Goal: Task Accomplishment & Management: Manage account settings

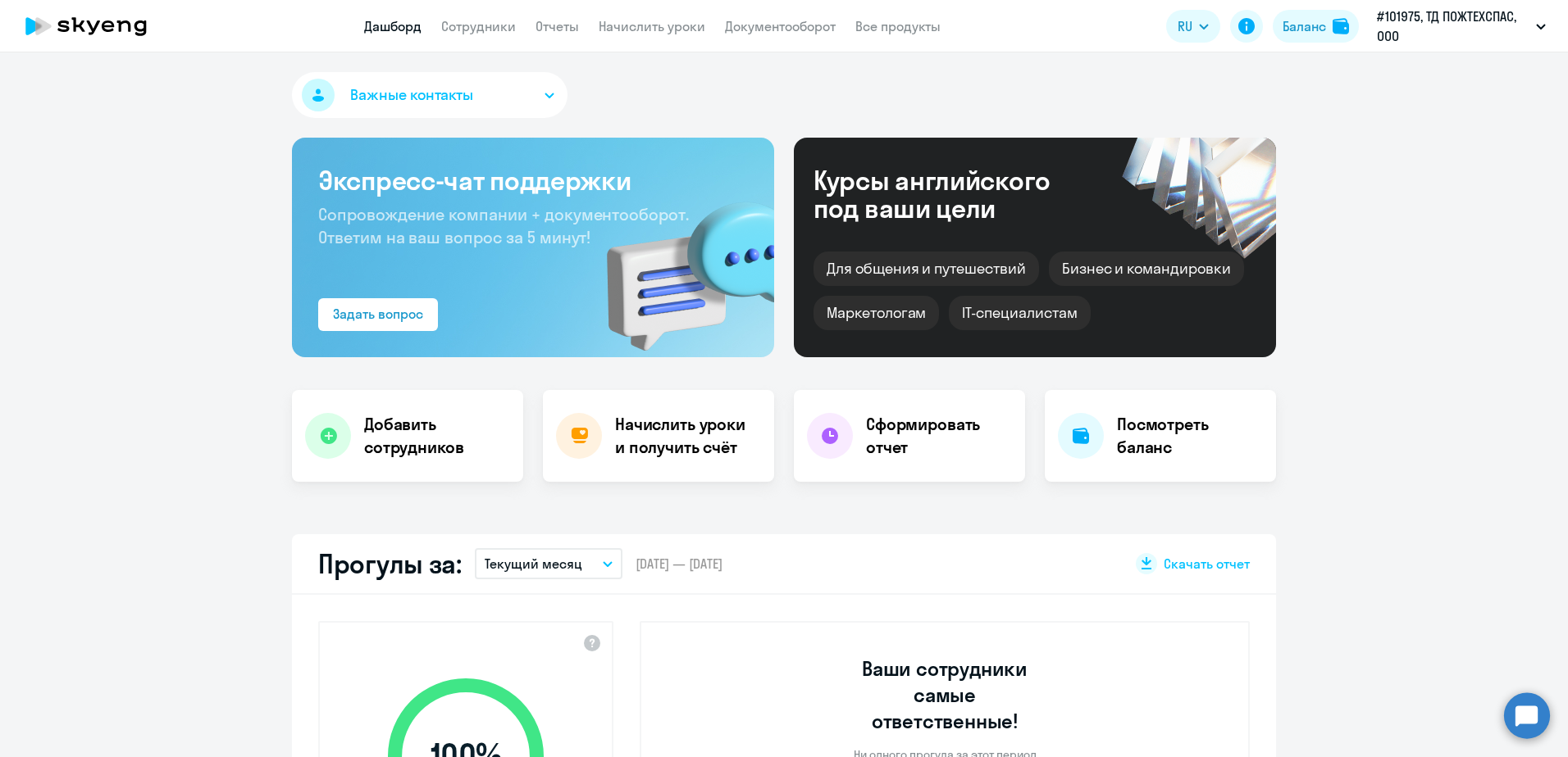
select select "30"
click at [1122, 447] on h4 "Посмотреть баланс" at bounding box center [1189, 435] width 146 height 46
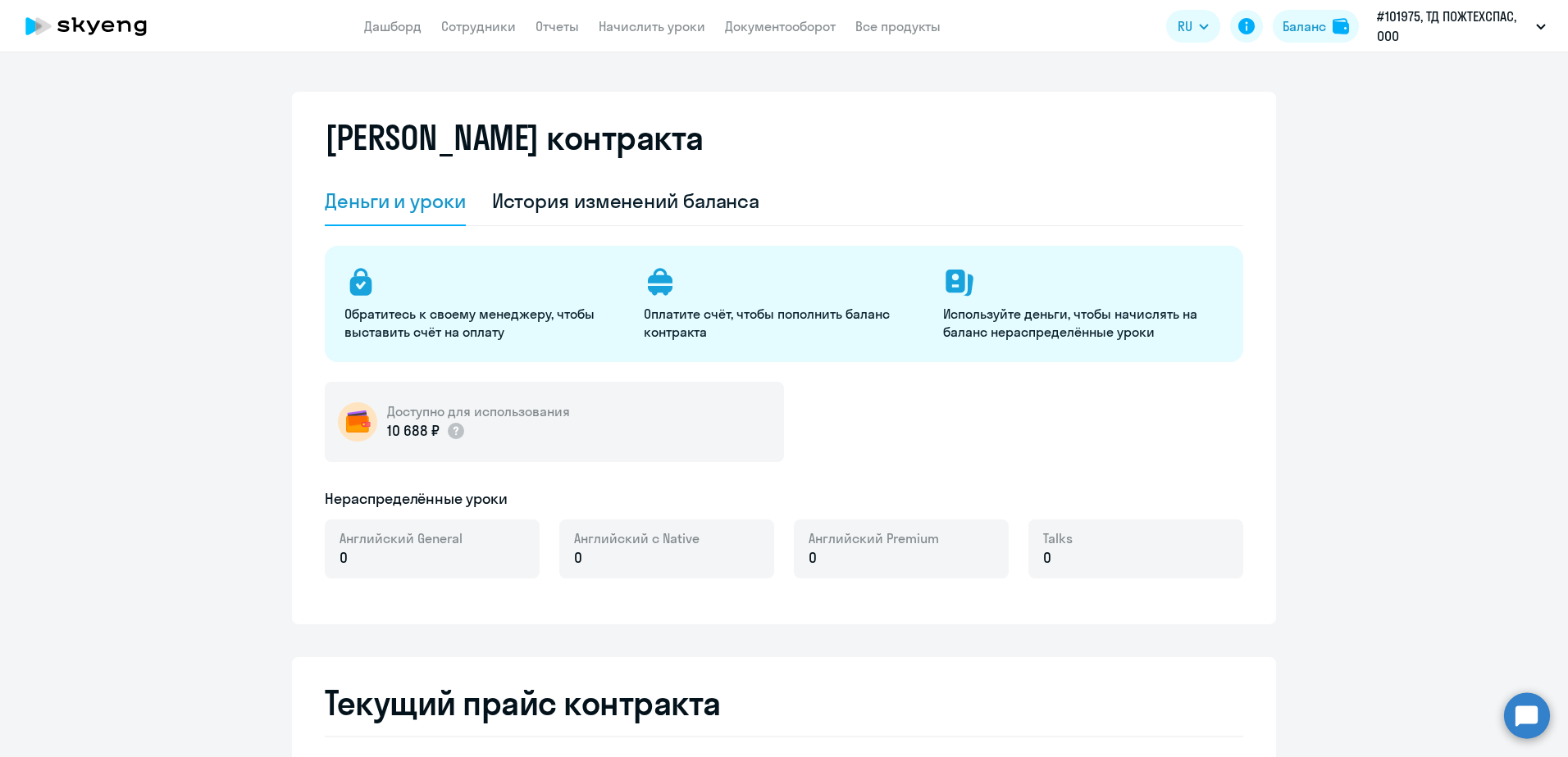
select select "english_adult_not_native_speaker"
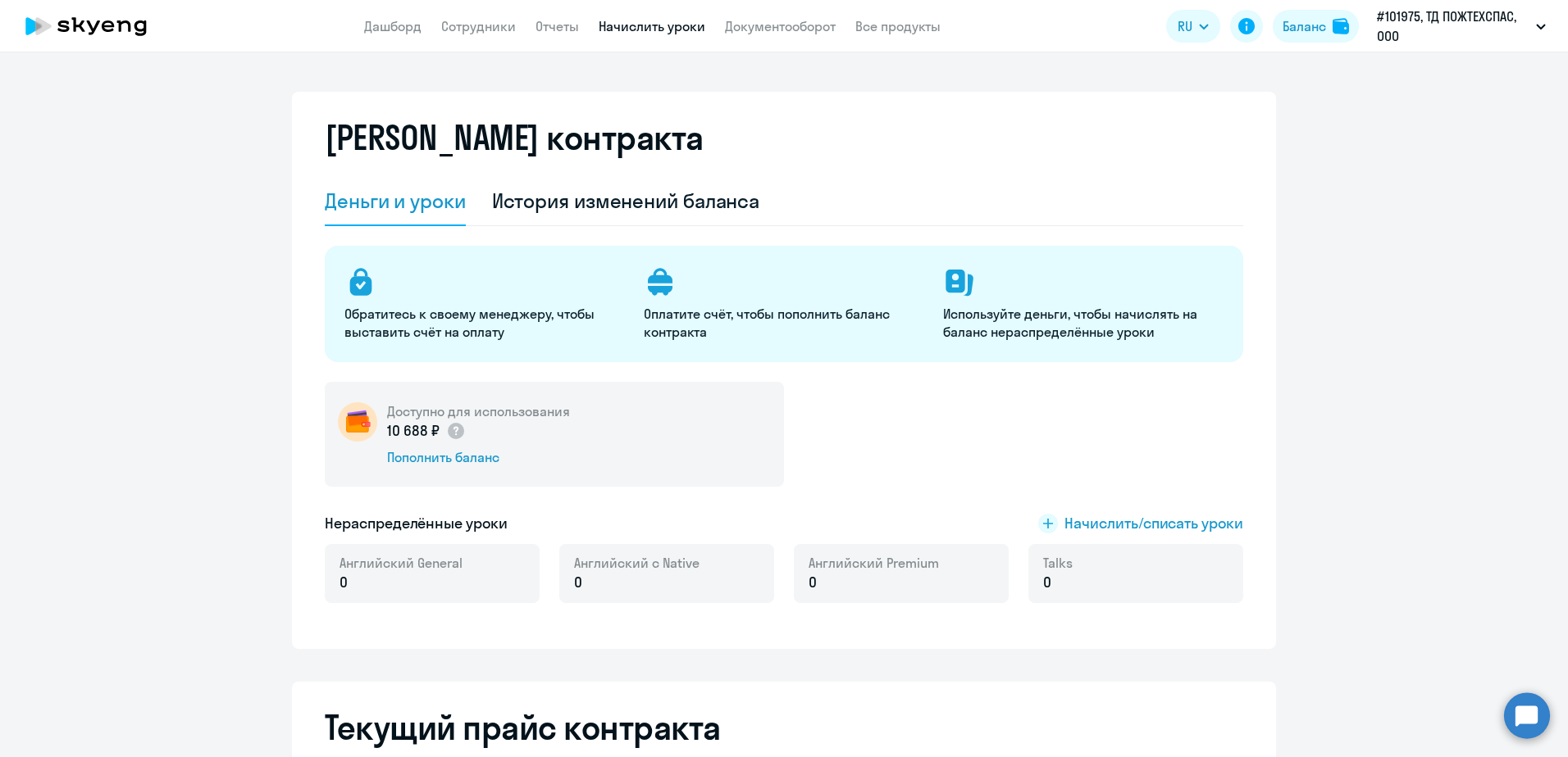
click at [673, 22] on link "Начислить уроки" at bounding box center [652, 26] width 106 height 16
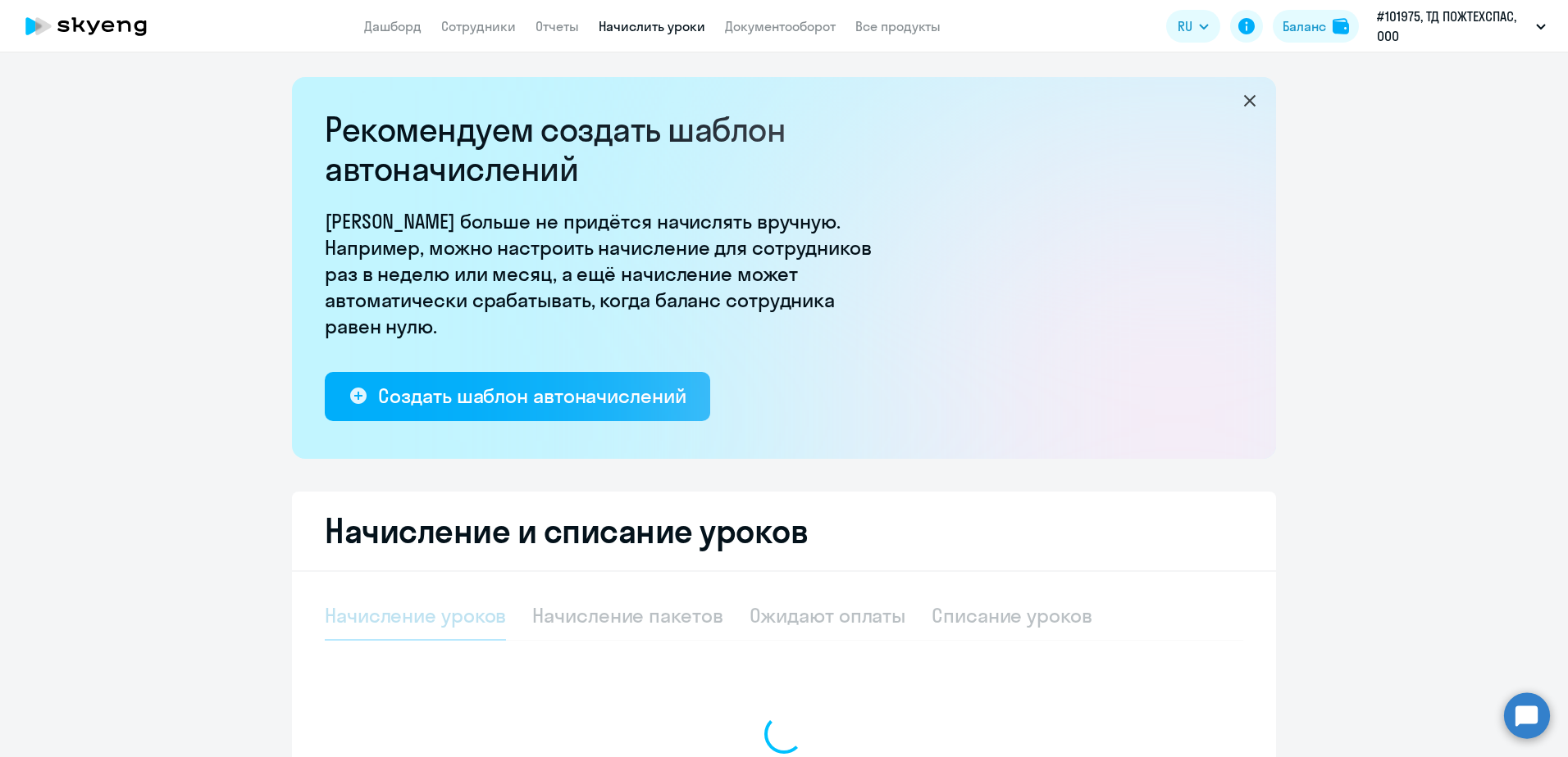
select select "10"
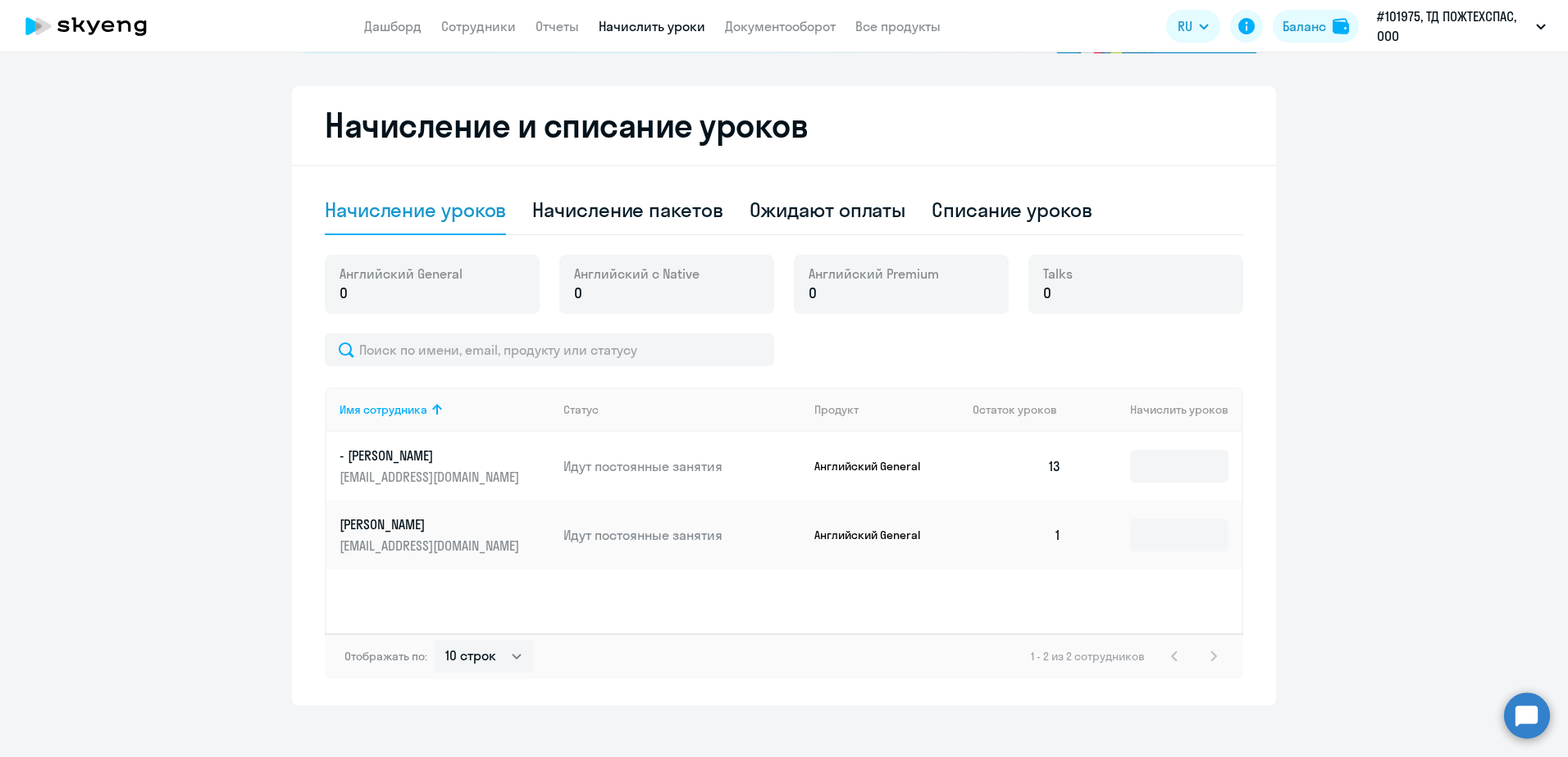
scroll to position [410, 0]
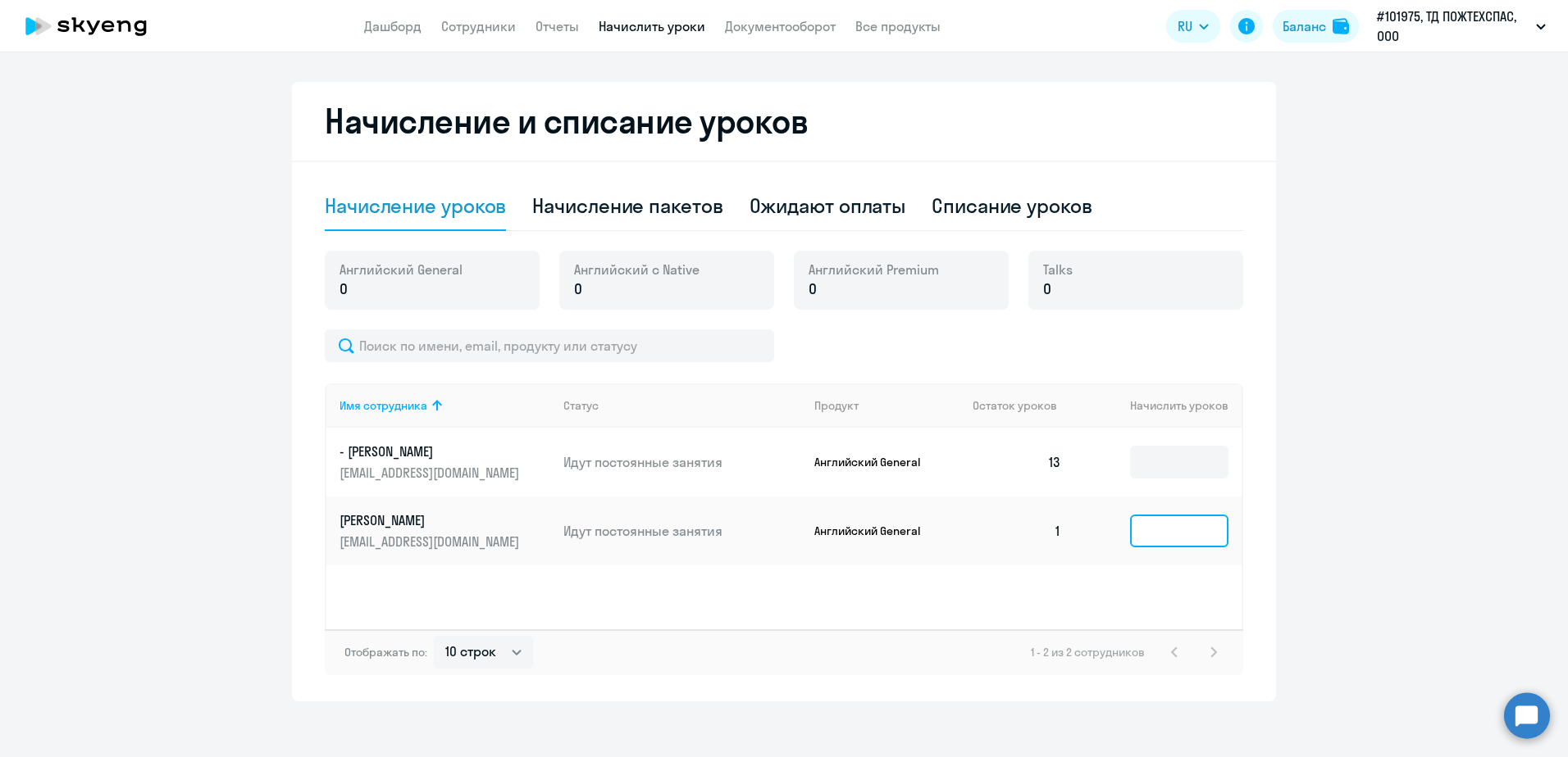
click at [1158, 533] on input at bounding box center [1179, 531] width 98 height 33
type input "8"
